Goal: Task Accomplishment & Management: Use online tool/utility

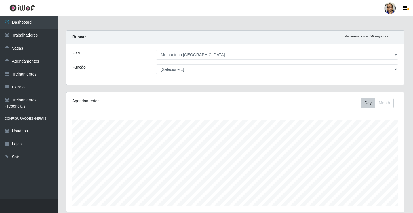
select select "345"
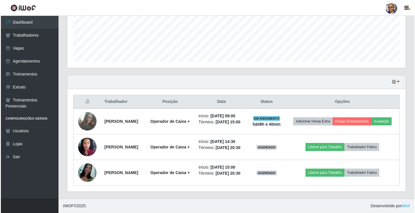
scroll to position [120, 338]
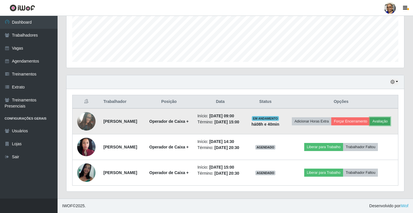
click at [370, 117] on button "Avaliação" at bounding box center [380, 121] width 20 height 8
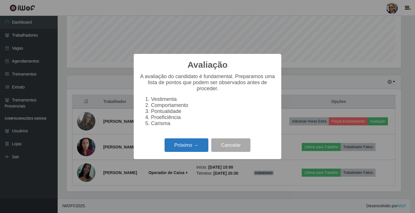
click at [199, 146] on button "Próximo →" at bounding box center [186, 145] width 44 height 14
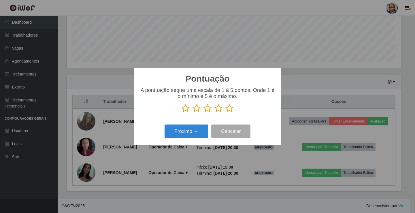
click at [231, 108] on icon at bounding box center [229, 108] width 8 height 9
click at [225, 113] on input "radio" at bounding box center [225, 113] width 0 height 0
click at [192, 134] on button "Próximo →" at bounding box center [186, 131] width 44 height 14
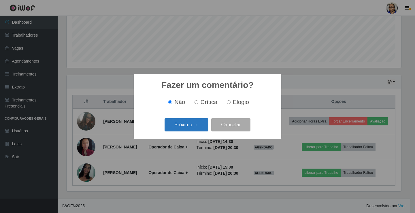
click at [198, 124] on button "Próximo →" at bounding box center [186, 125] width 44 height 14
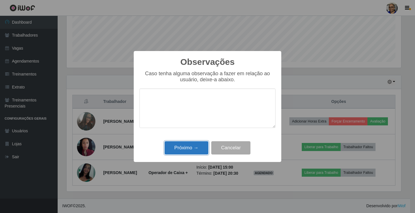
click at [195, 147] on button "Próximo →" at bounding box center [186, 148] width 44 height 14
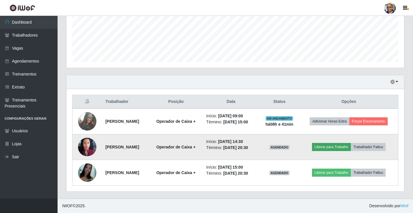
scroll to position [144, 0]
click at [337, 147] on button "Liberar para Trabalho" at bounding box center [331, 147] width 39 height 8
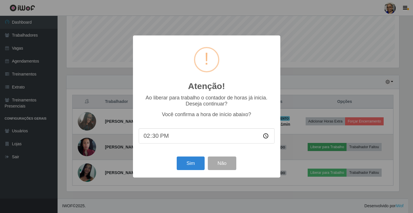
scroll to position [120, 334]
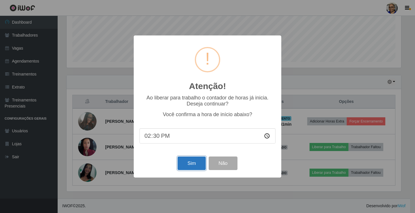
click at [193, 170] on button "Sim" at bounding box center [191, 163] width 28 height 14
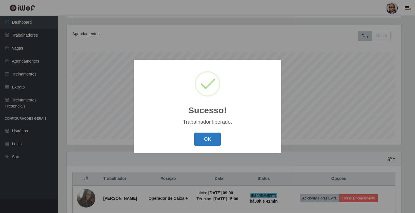
click at [215, 133] on button "OK" at bounding box center [207, 140] width 27 height 14
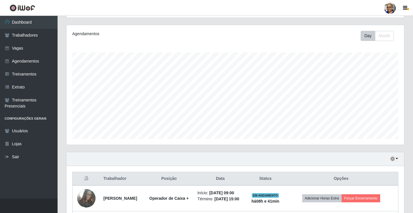
scroll to position [157, 0]
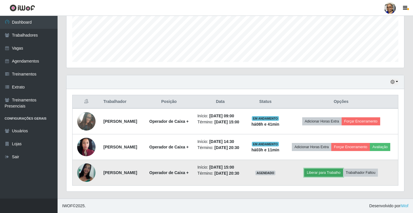
click at [336, 173] on button "Liberar para Trabalho" at bounding box center [323, 173] width 39 height 8
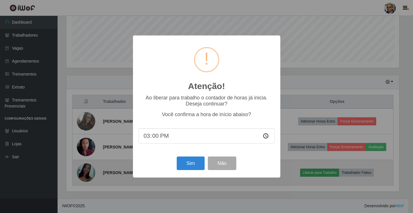
scroll to position [120, 334]
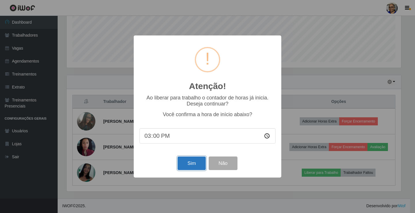
click at [190, 165] on button "Sim" at bounding box center [191, 163] width 28 height 14
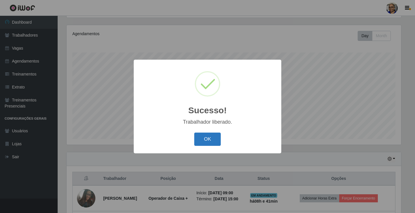
click at [207, 138] on button "OK" at bounding box center [207, 140] width 27 height 14
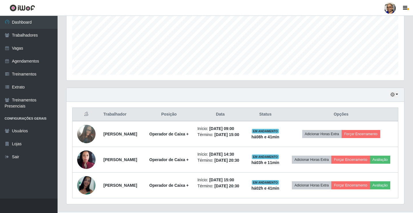
scroll to position [157, 0]
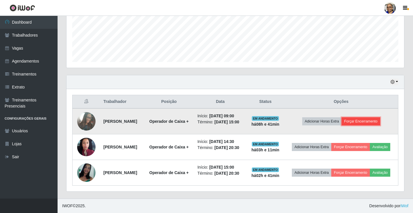
click at [374, 117] on button "Forçar Encerramento" at bounding box center [361, 121] width 39 height 8
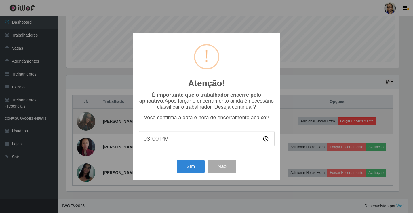
scroll to position [0, 0]
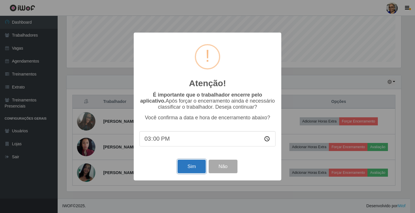
click at [187, 167] on button "Sim" at bounding box center [191, 167] width 28 height 14
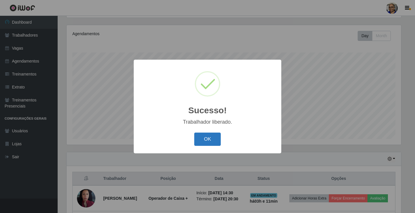
click at [210, 140] on button "OK" at bounding box center [207, 140] width 27 height 14
